Goal: Transaction & Acquisition: Purchase product/service

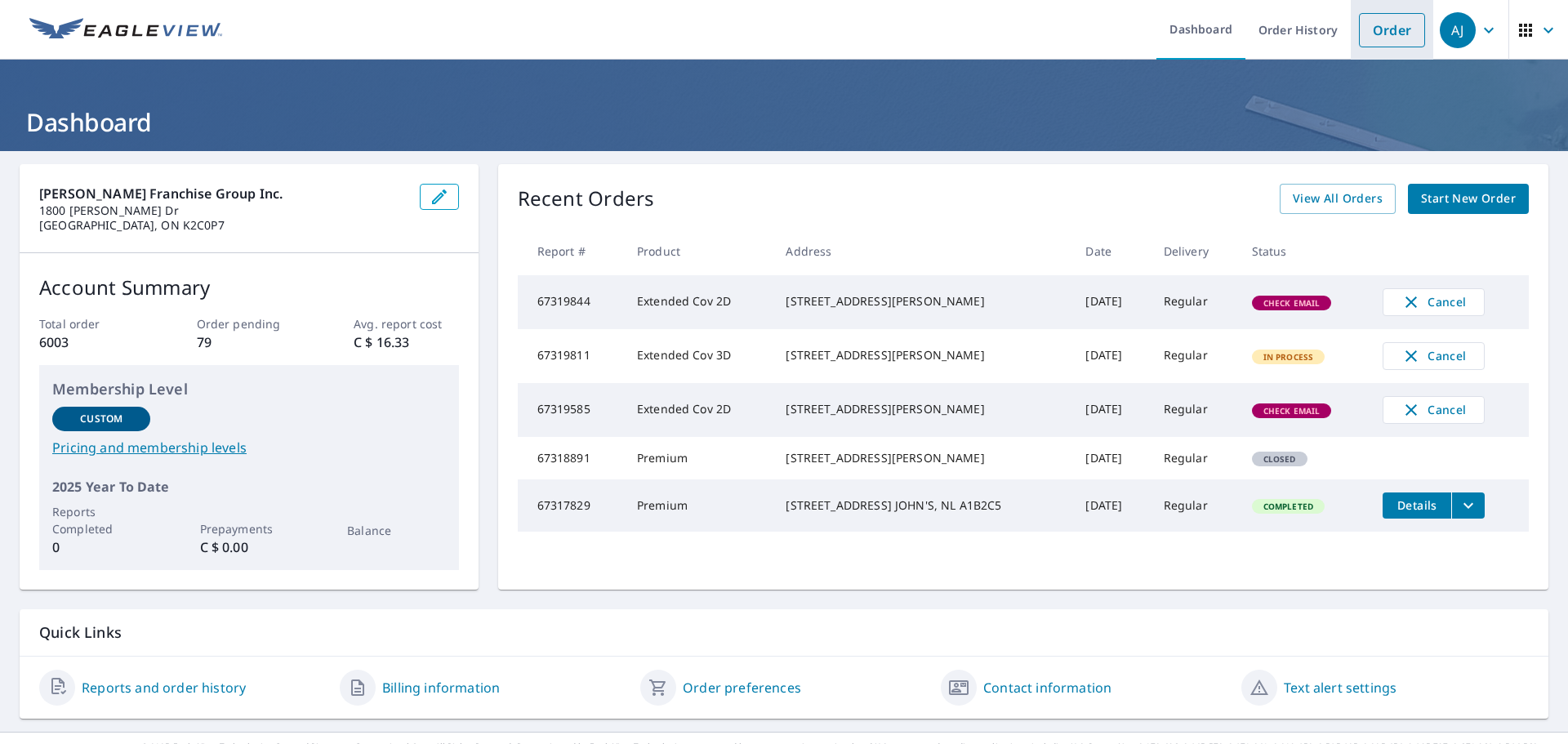
click at [1358, 34] on link "Order" at bounding box center [1391, 30] width 67 height 35
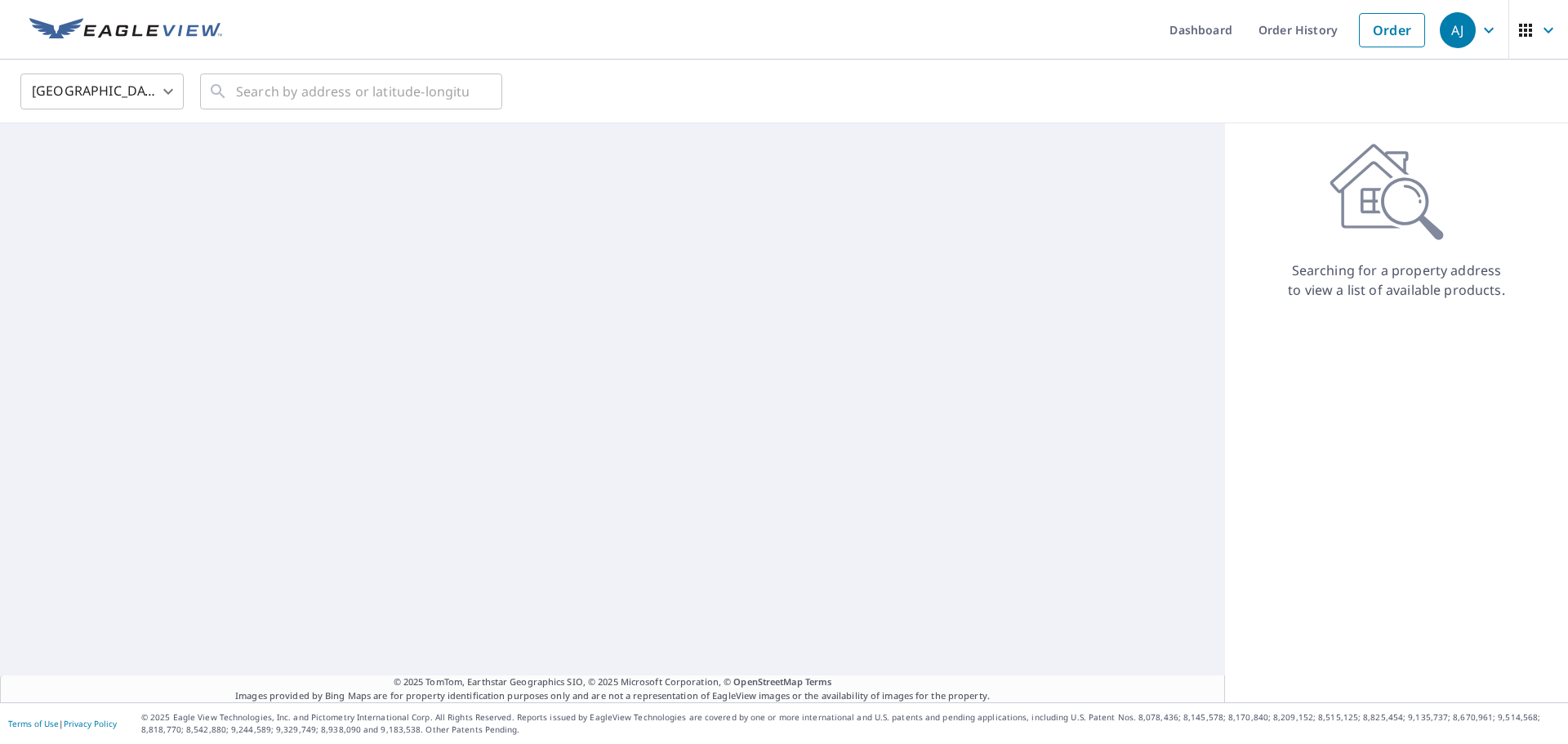
click at [145, 83] on body "[PERSON_NAME] [PERSON_NAME] Dashboard Order History Order AJ United States [GEO…" at bounding box center [784, 372] width 1568 height 744
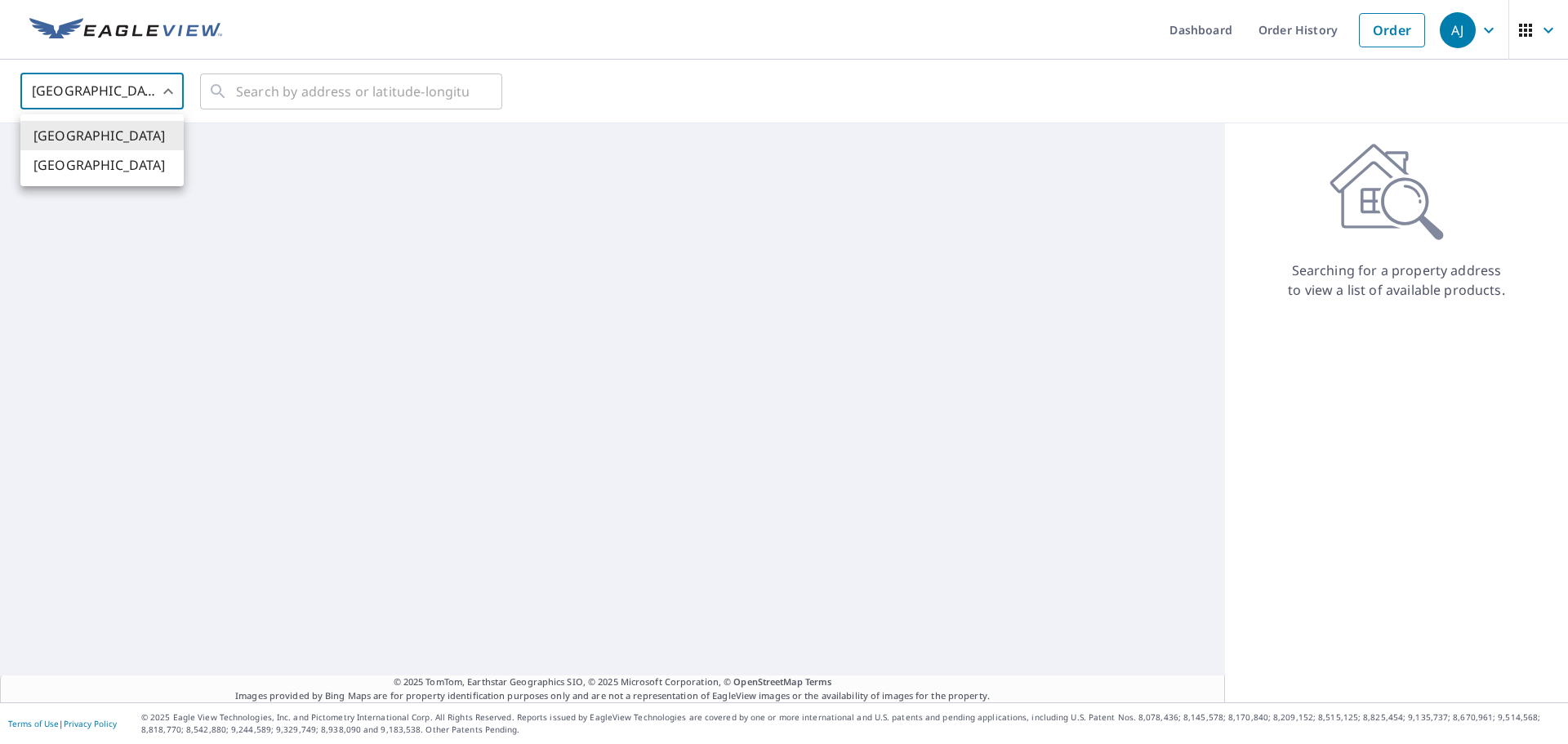
drag, startPoint x: 107, startPoint y: 177, endPoint x: 179, endPoint y: 141, distance: 80.5
click at [107, 168] on li "[GEOGRAPHIC_DATA]" at bounding box center [102, 164] width 163 height 29
type input "CA"
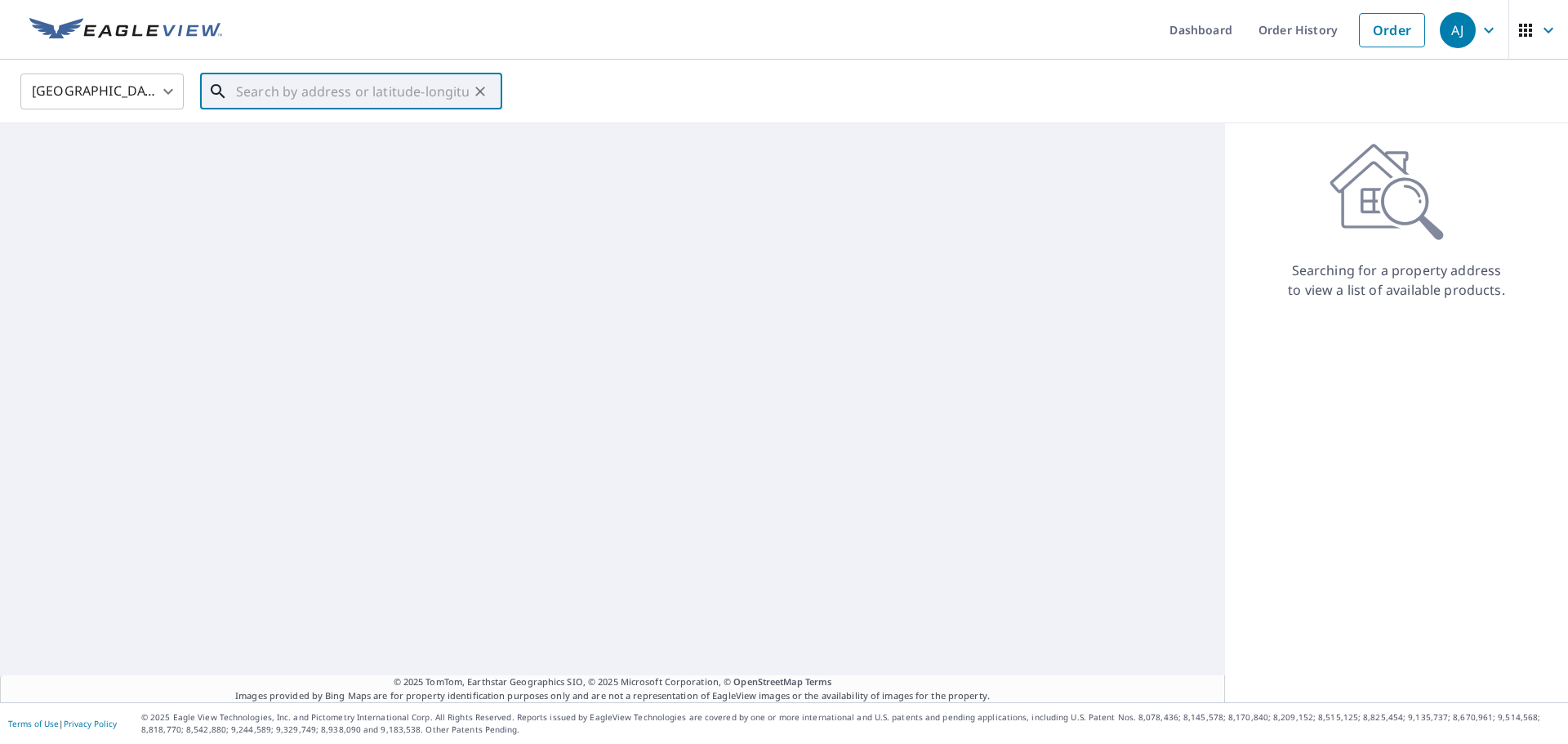
click at [314, 105] on input "text" at bounding box center [352, 91] width 233 height 46
paste input "[STREET_ADDRESS][PERSON_NAME]"
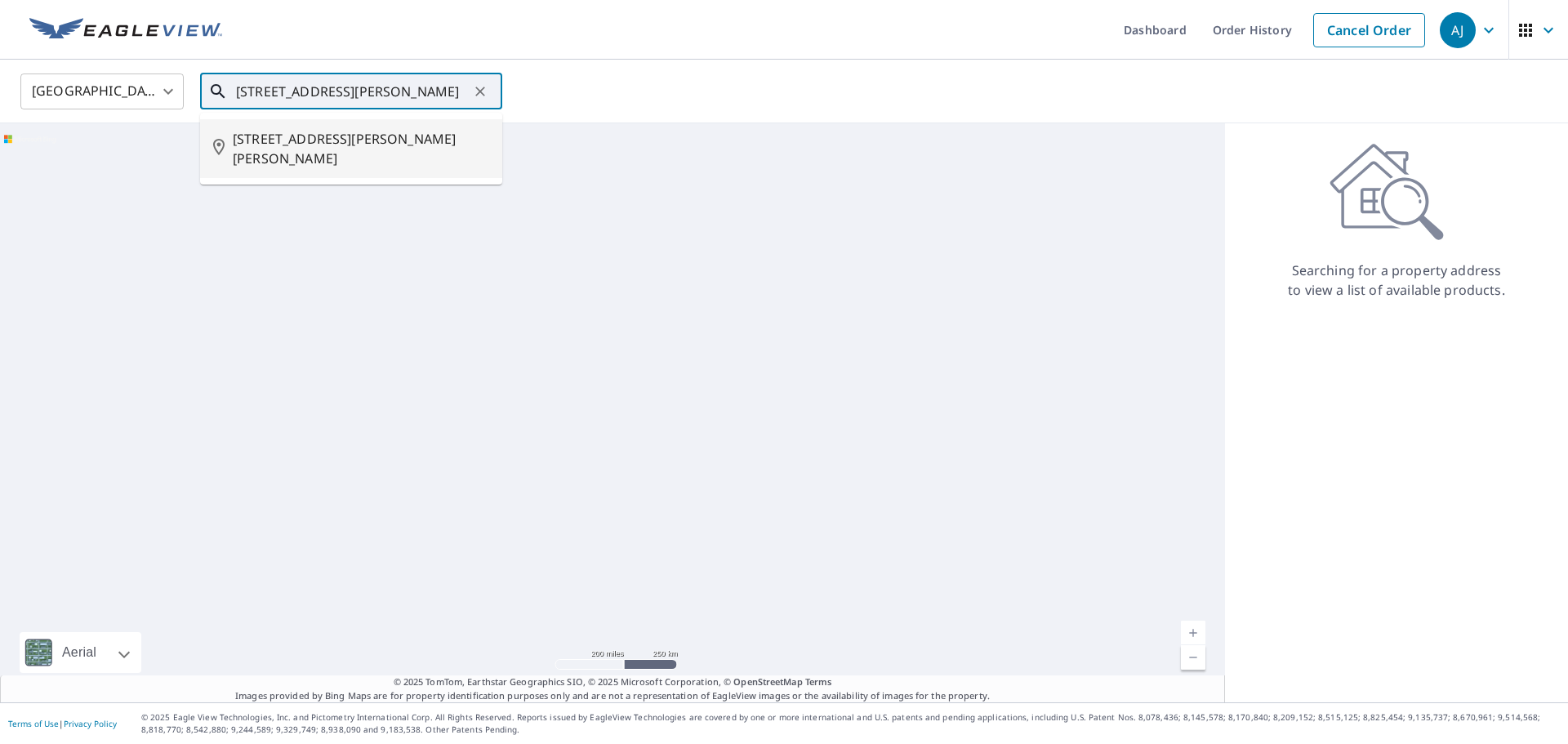
click at [348, 131] on span "[STREET_ADDRESS][PERSON_NAME][PERSON_NAME]" at bounding box center [360, 148] width 257 height 39
type input "[STREET_ADDRESS][PERSON_NAME][PERSON_NAME]"
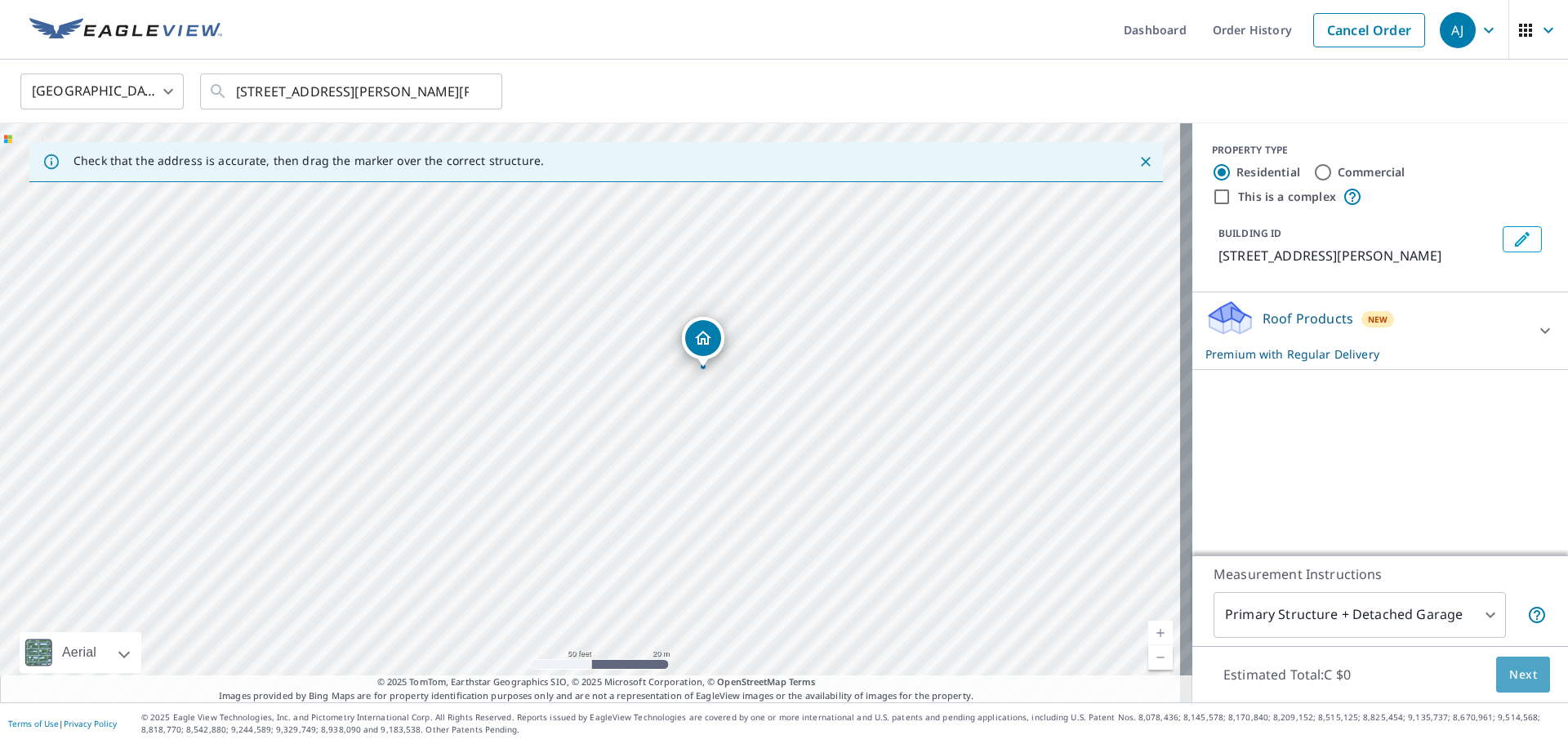
click at [1526, 677] on button "Next" at bounding box center [1523, 674] width 54 height 36
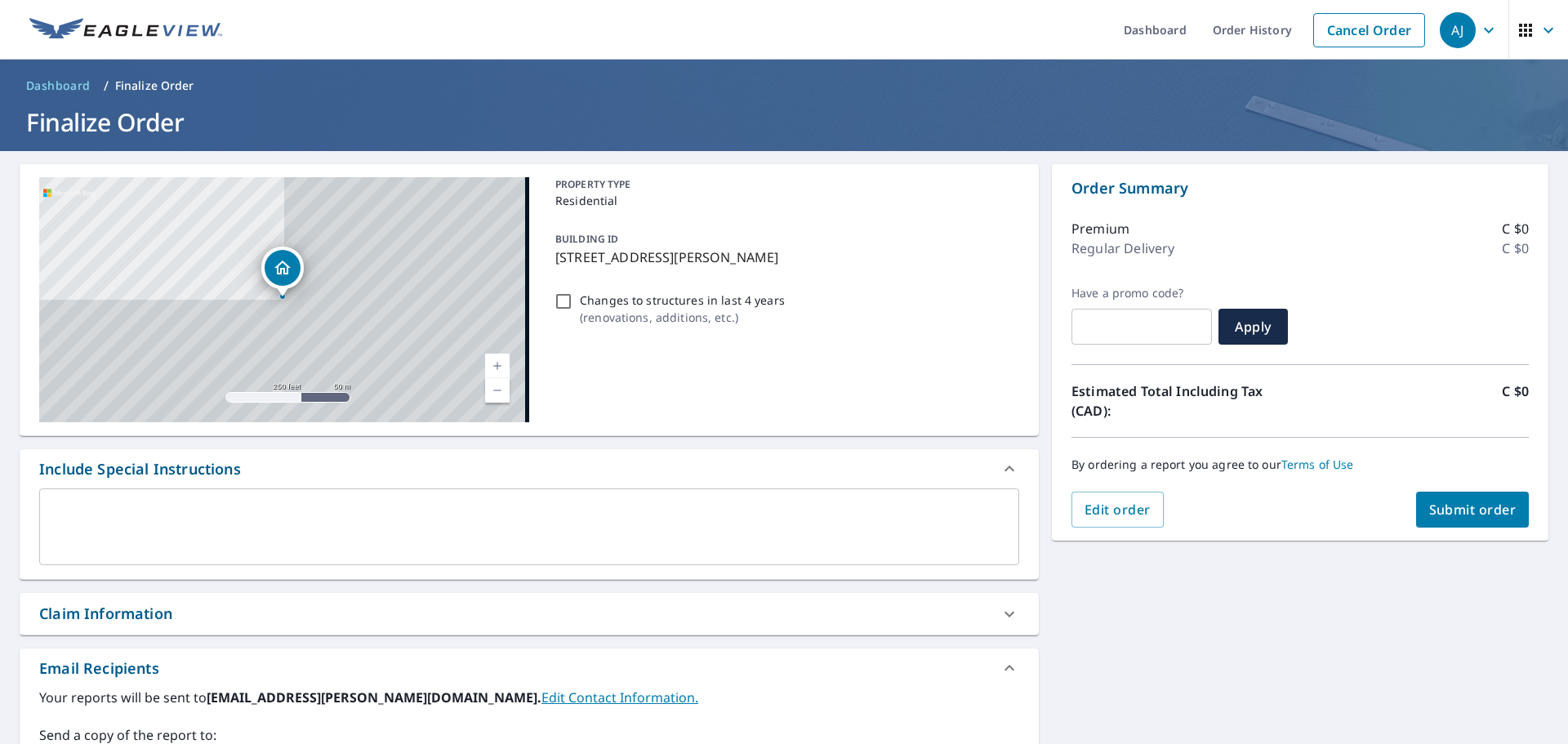
click at [1461, 500] on button "Submit order" at bounding box center [1473, 510] width 114 height 36
checkbox input "true"
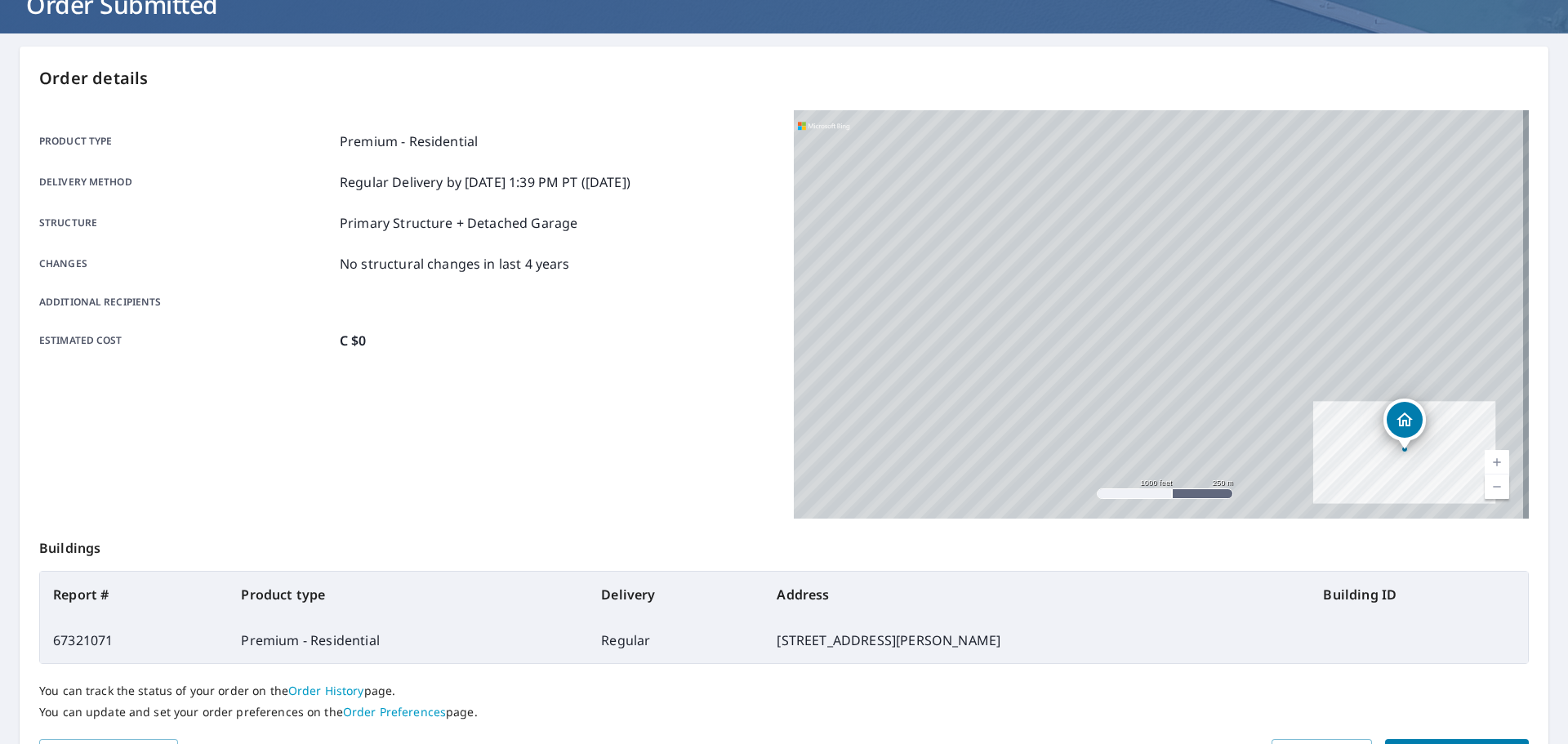
scroll to position [218, 0]
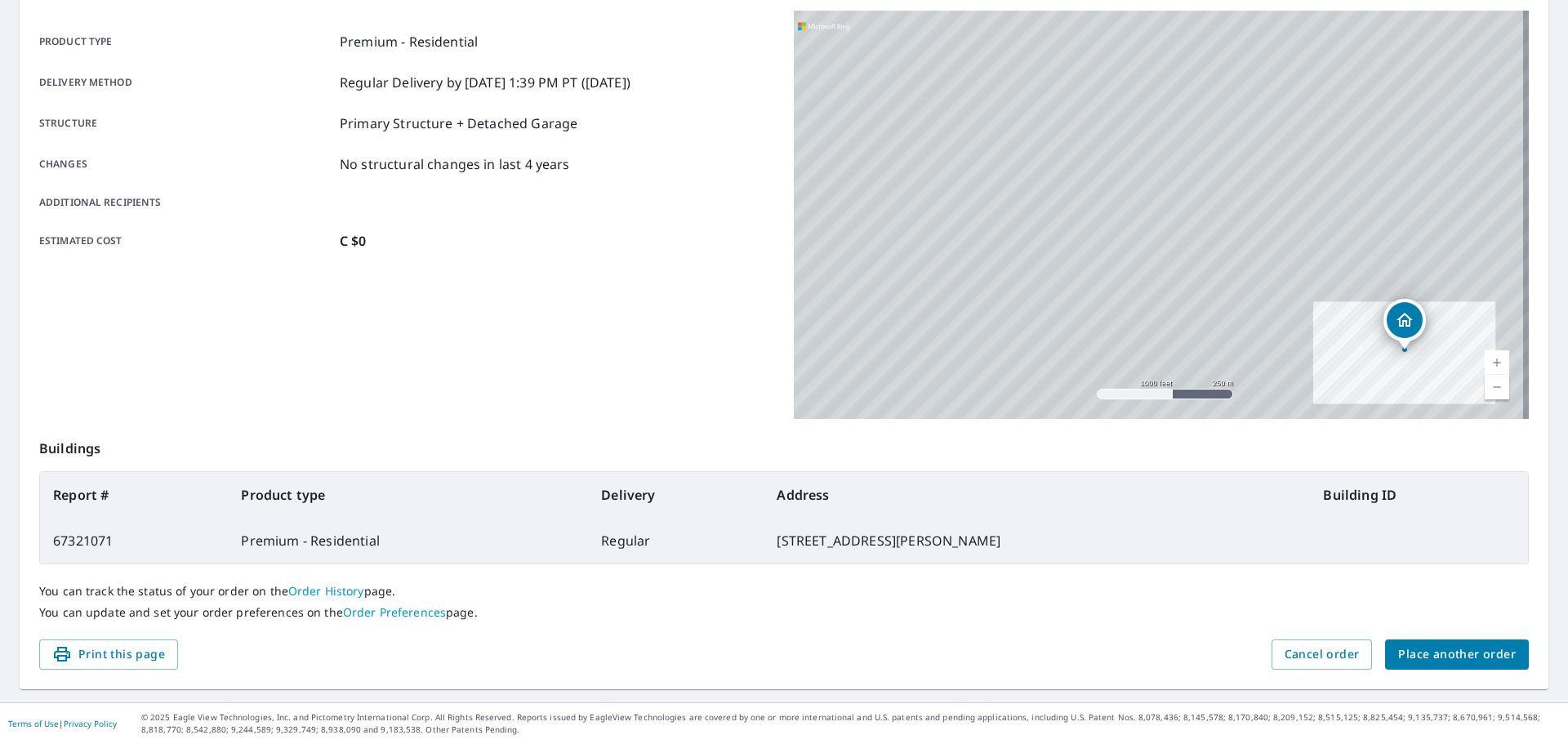
click at [1465, 657] on span "Place another order" at bounding box center [1457, 654] width 117 height 20
